Goal: Find specific page/section: Find specific page/section

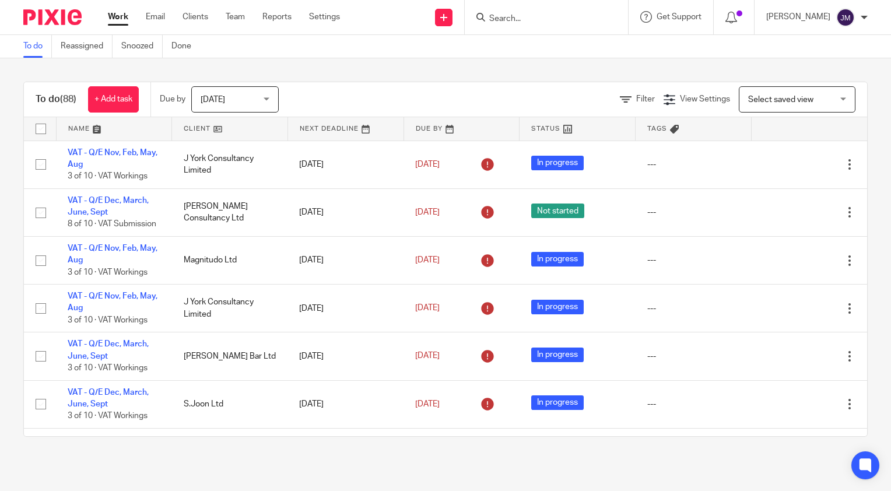
click at [541, 16] on input "Search" at bounding box center [540, 19] width 105 height 10
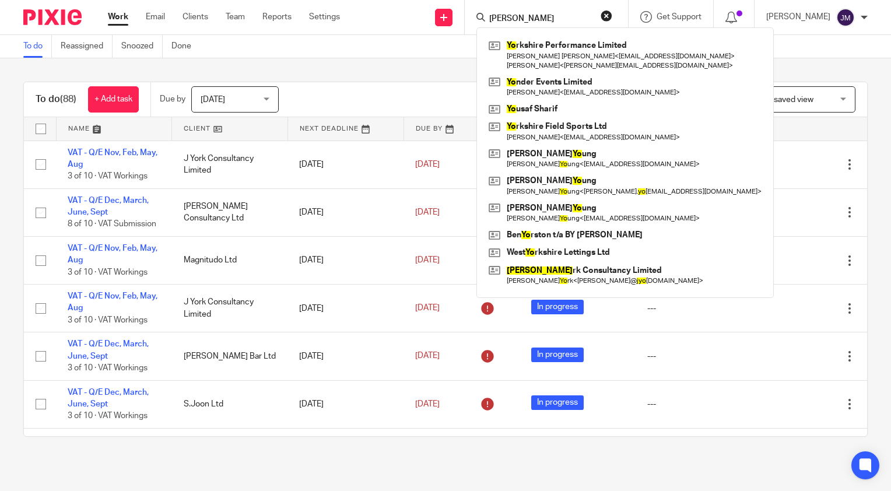
type input "[PERSON_NAME]"
click button "submit" at bounding box center [0, 0] width 0 height 0
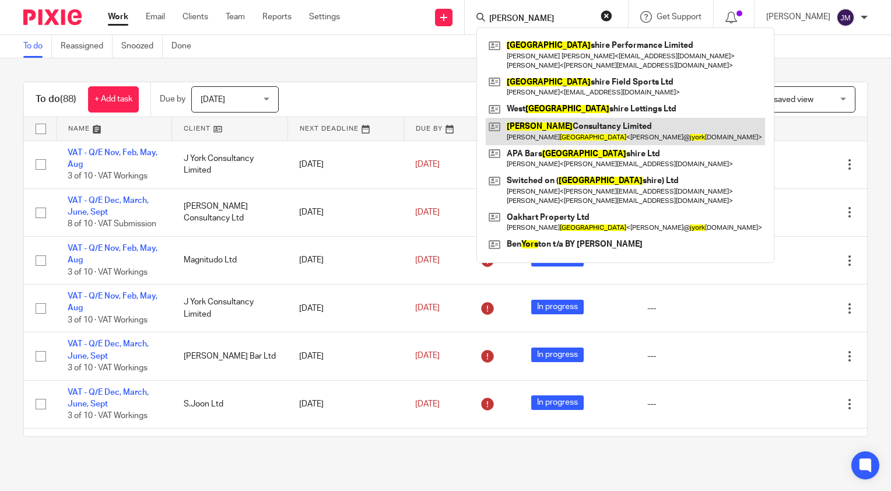
click at [550, 129] on link at bounding box center [625, 131] width 279 height 27
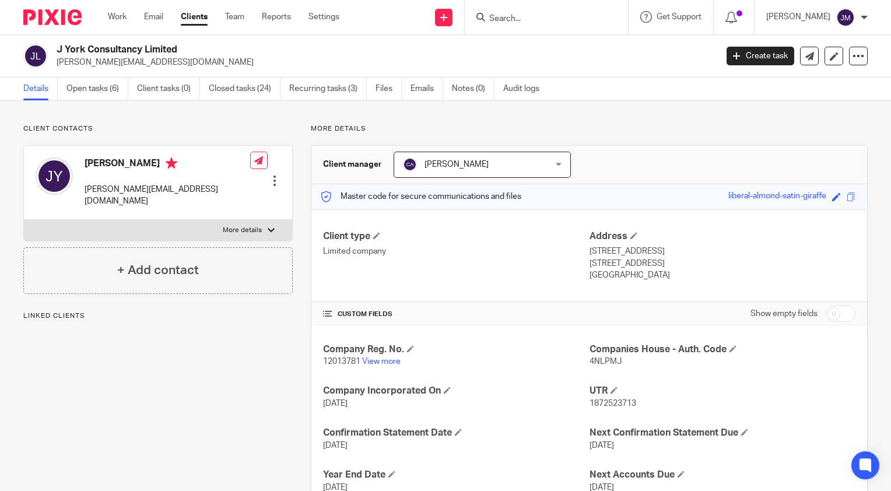
click at [598, 360] on span "4NLPMJ" at bounding box center [606, 362] width 32 height 8
copy span "4NLPMJ"
click at [367, 364] on link "View more" at bounding box center [381, 362] width 38 height 8
click at [380, 362] on link "View more" at bounding box center [381, 362] width 38 height 8
